Goal: Find specific page/section: Find specific page/section

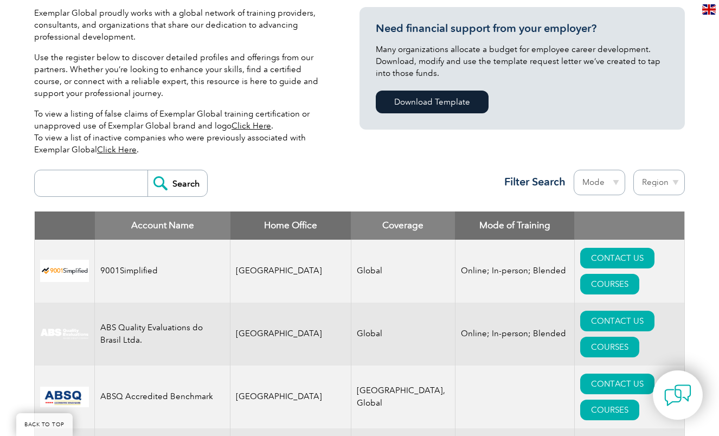
scroll to position [265, 0]
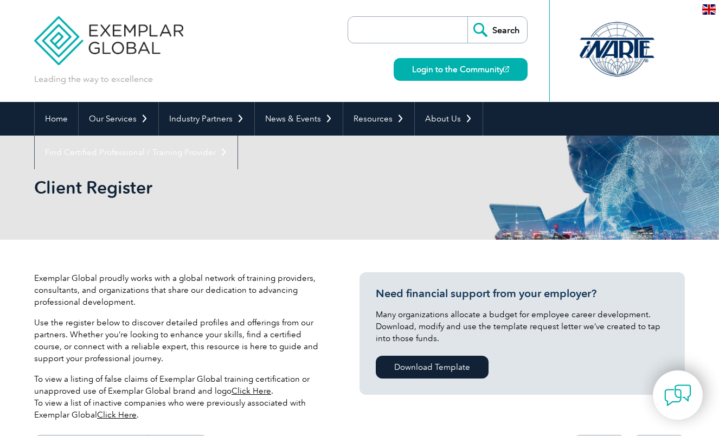
select select "[GEOGRAPHIC_DATA]"
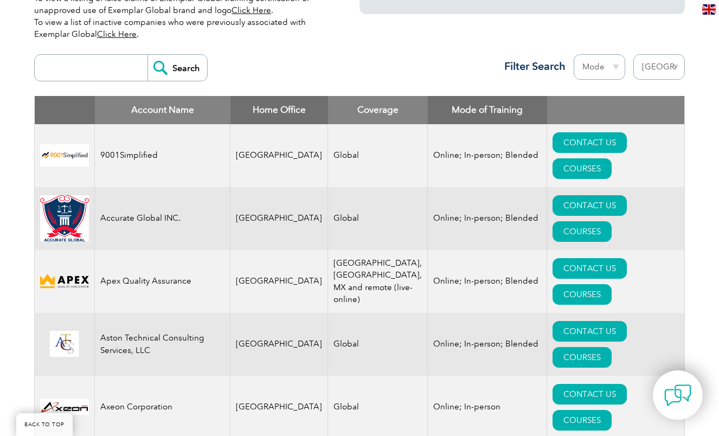
scroll to position [384, 0]
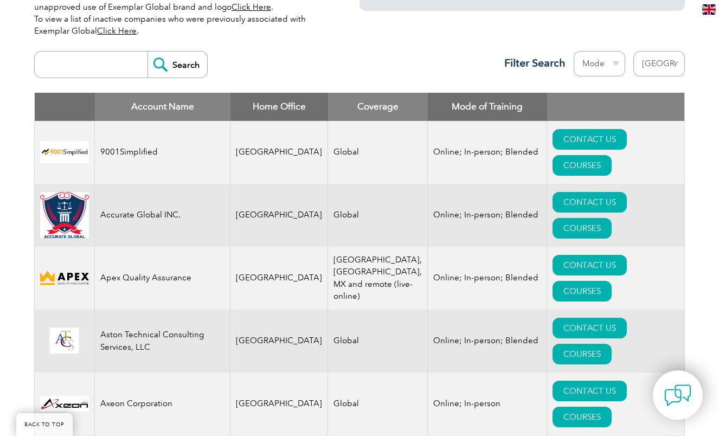
select select "Online"
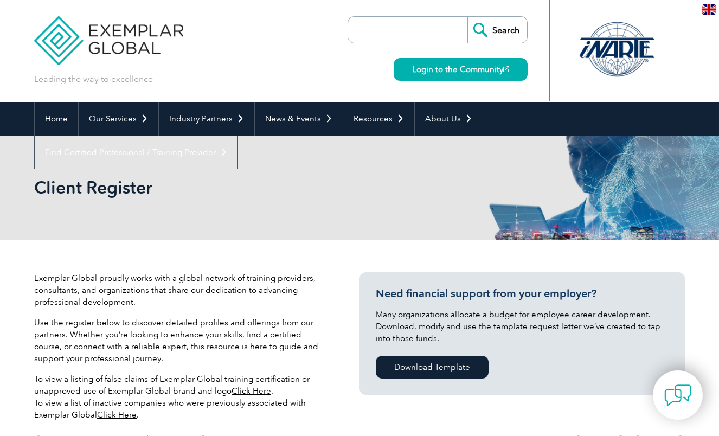
select select "[GEOGRAPHIC_DATA]"
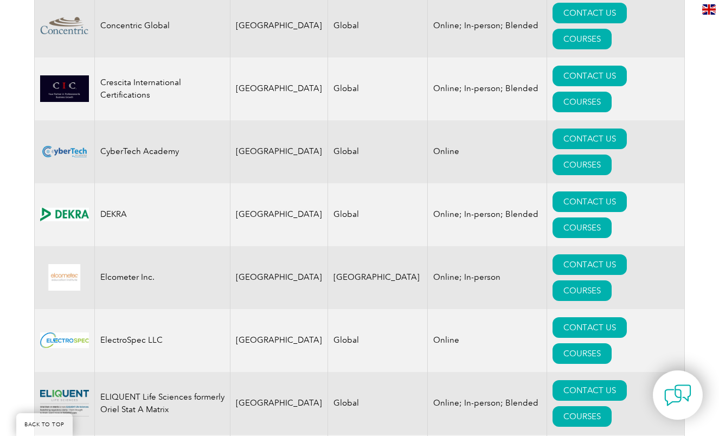
scroll to position [950, 0]
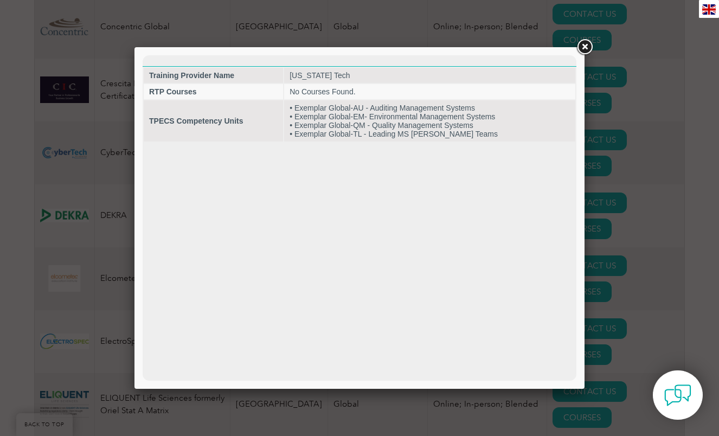
scroll to position [0, 0]
drag, startPoint x: 585, startPoint y: 44, endPoint x: 563, endPoint y: 51, distance: 23.3
click at [585, 44] on link at bounding box center [585, 47] width 20 height 20
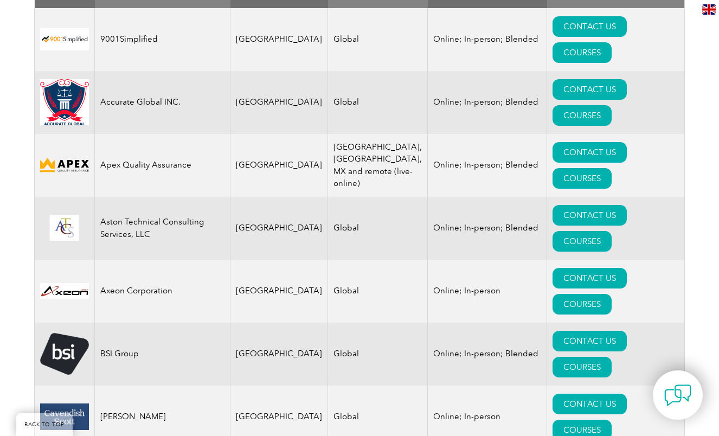
scroll to position [502, 0]
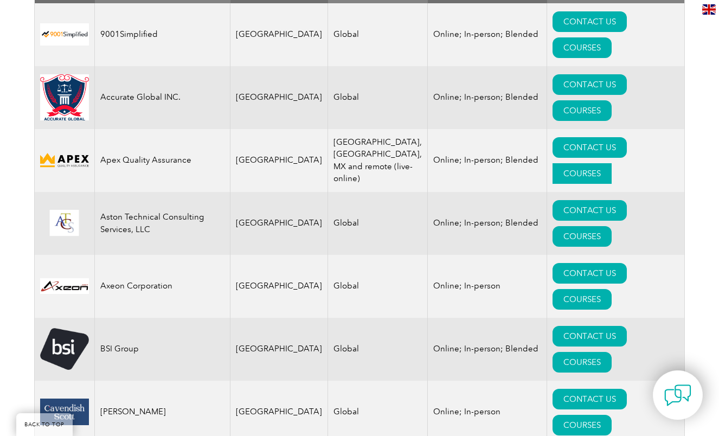
click at [612, 163] on link "COURSES" at bounding box center [582, 173] width 59 height 21
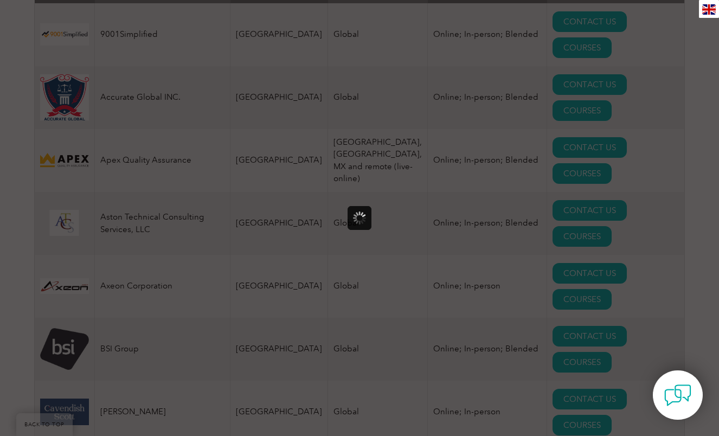
scroll to position [0, 0]
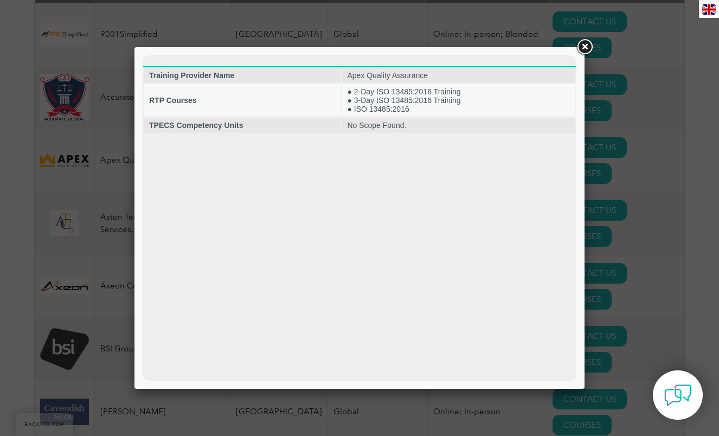
drag, startPoint x: 584, startPoint y: 46, endPoint x: 502, endPoint y: 71, distance: 85.8
click at [584, 46] on link at bounding box center [585, 47] width 20 height 20
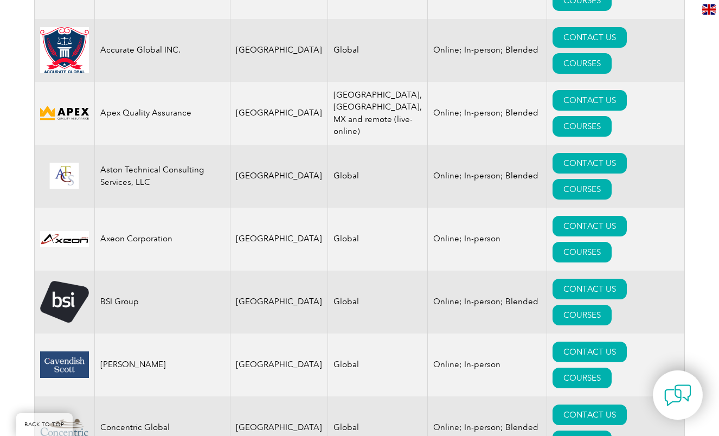
scroll to position [582, 0]
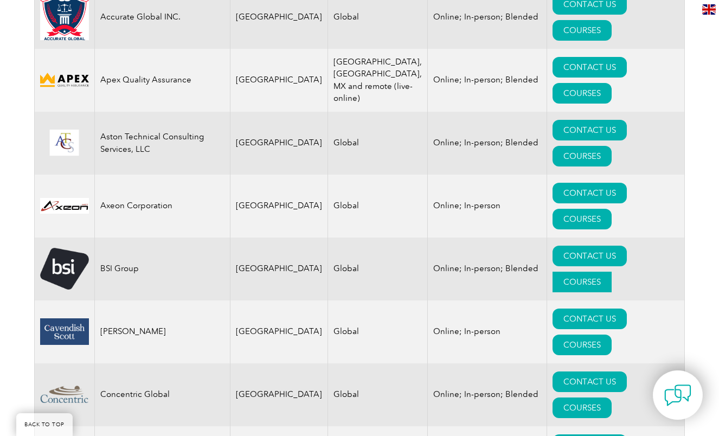
click at [612, 272] on link "COURSES" at bounding box center [582, 282] width 59 height 21
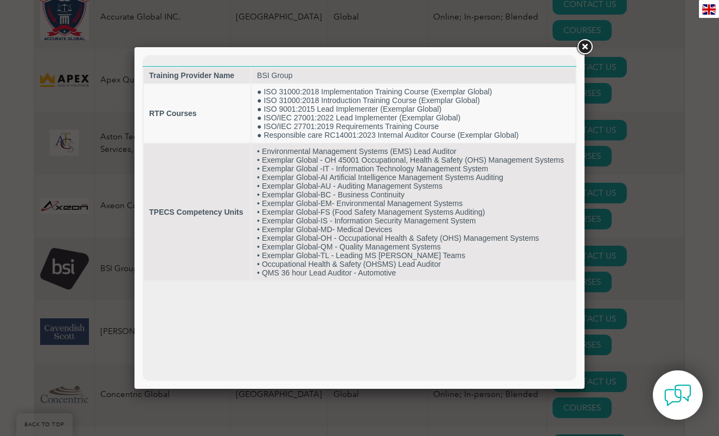
scroll to position [0, 0]
drag, startPoint x: 583, startPoint y: 47, endPoint x: 577, endPoint y: 52, distance: 7.8
click at [583, 47] on link at bounding box center [585, 47] width 20 height 20
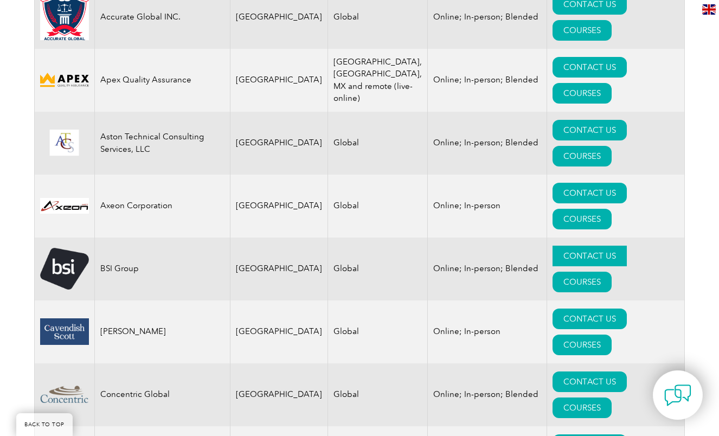
click at [553, 246] on link "CONTACT US" at bounding box center [590, 256] width 74 height 21
